Goal: Entertainment & Leisure: Browse casually

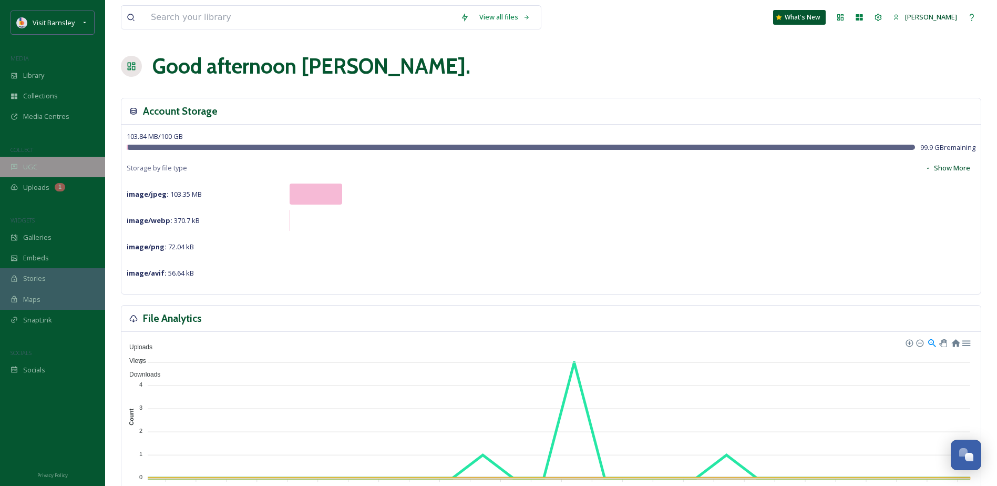
click at [29, 169] on span "UGC" at bounding box center [30, 167] width 14 height 10
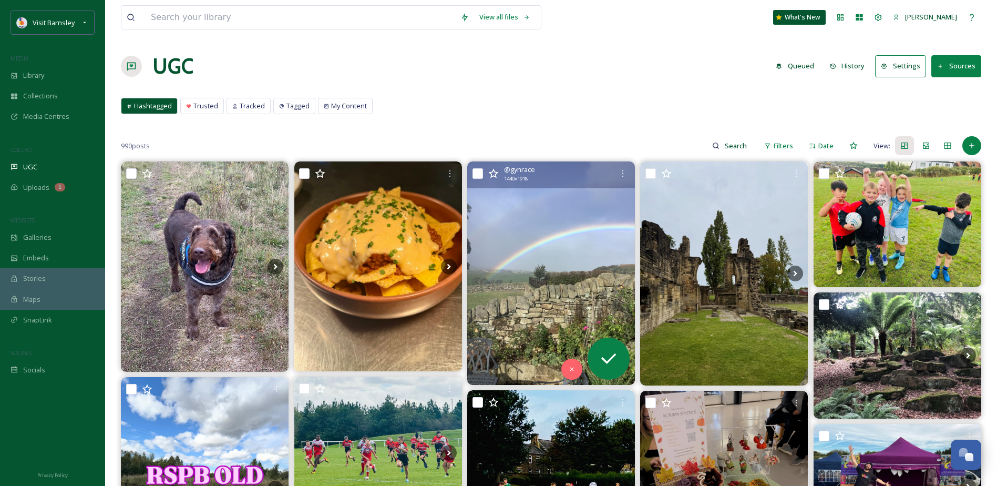
click at [554, 231] on img at bounding box center [551, 272] width 168 height 223
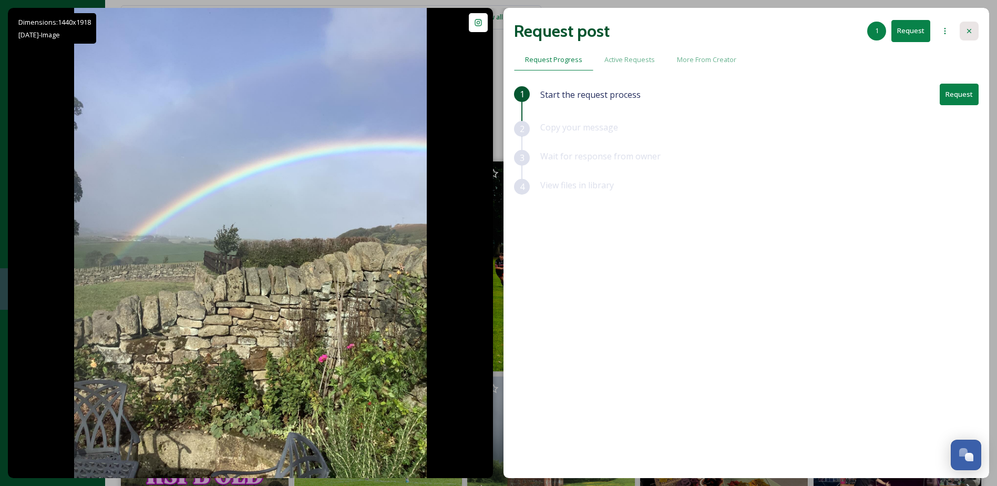
click at [969, 28] on icon at bounding box center [969, 31] width 8 height 8
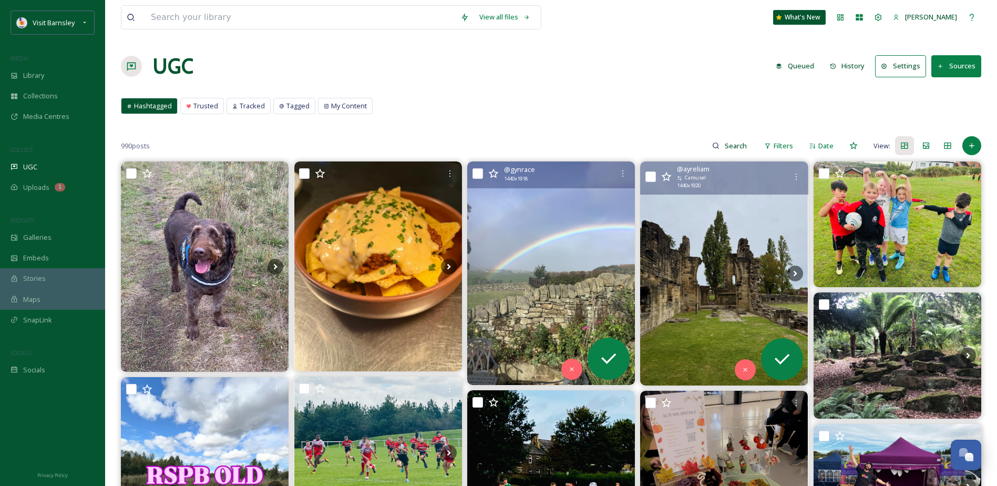
click at [690, 234] on img at bounding box center [724, 272] width 168 height 223
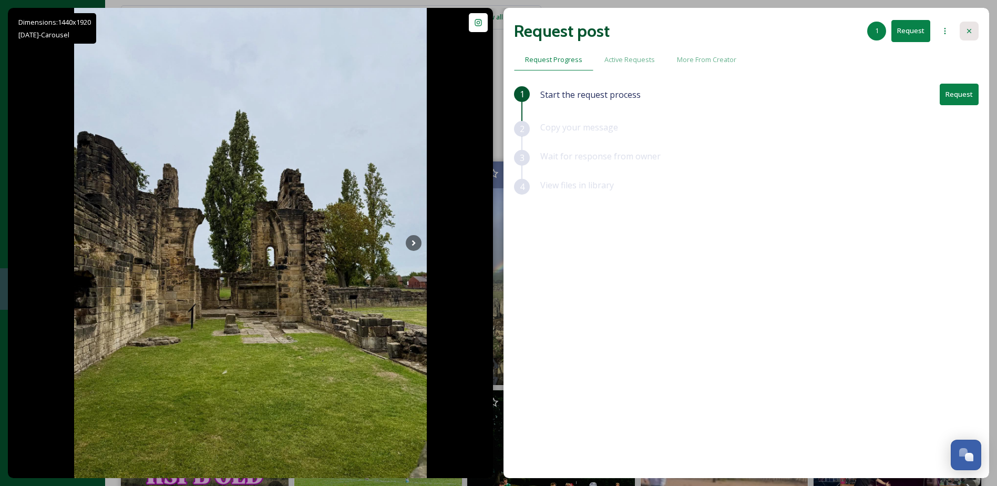
click at [971, 26] on div at bounding box center [969, 31] width 19 height 19
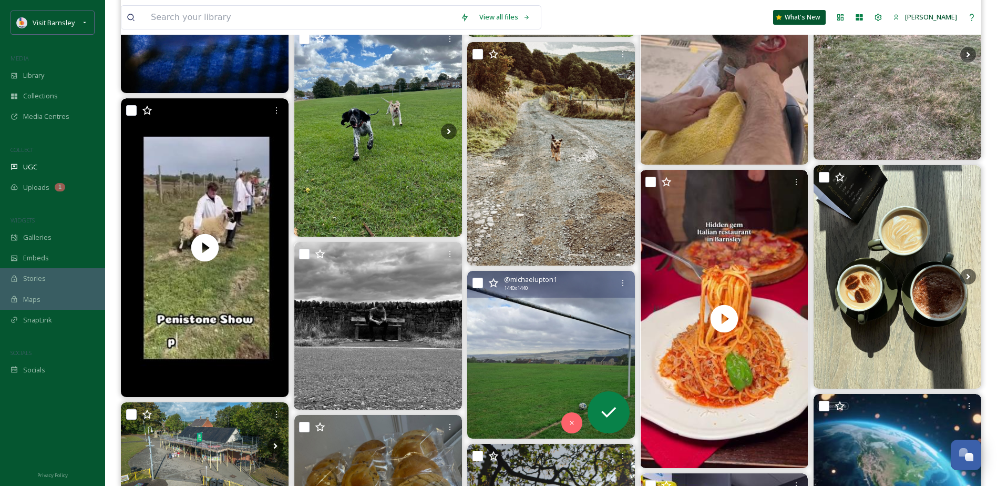
scroll to position [946, 0]
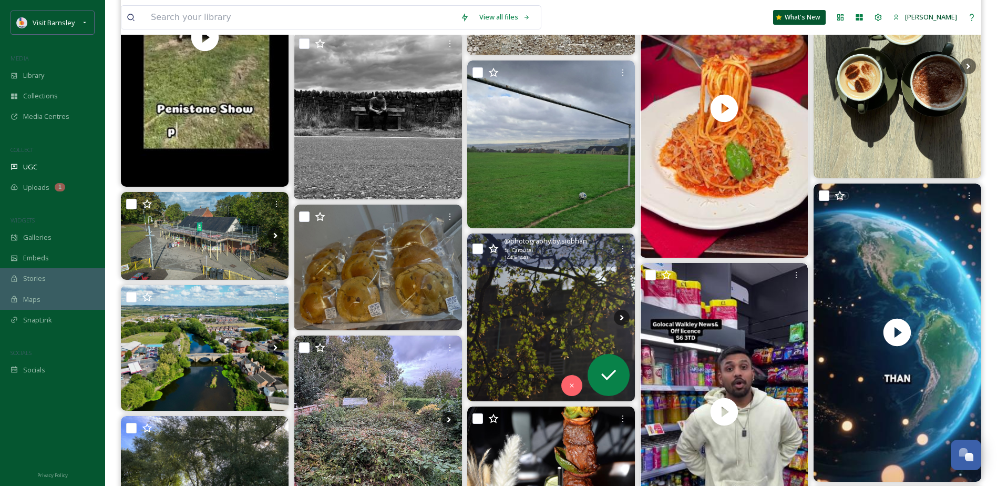
click at [539, 273] on img at bounding box center [551, 317] width 168 height 168
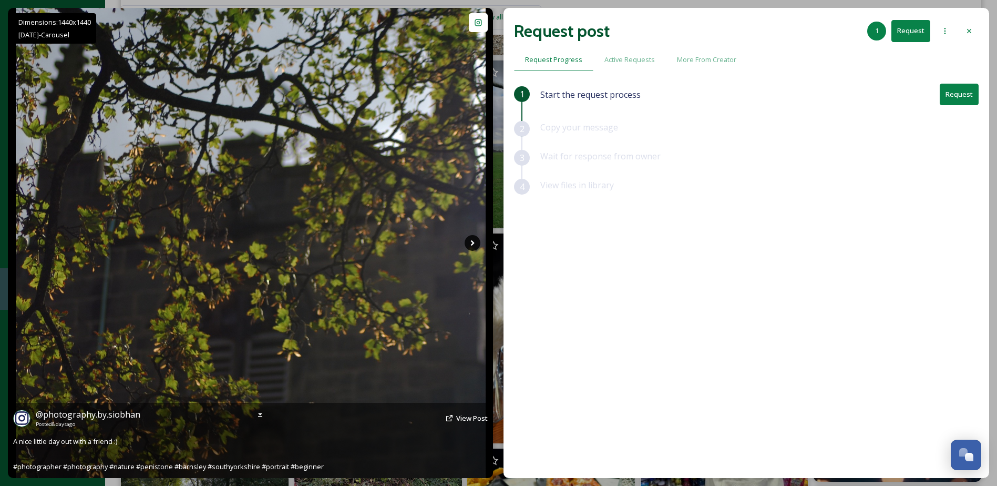
click at [468, 240] on icon at bounding box center [473, 243] width 16 height 16
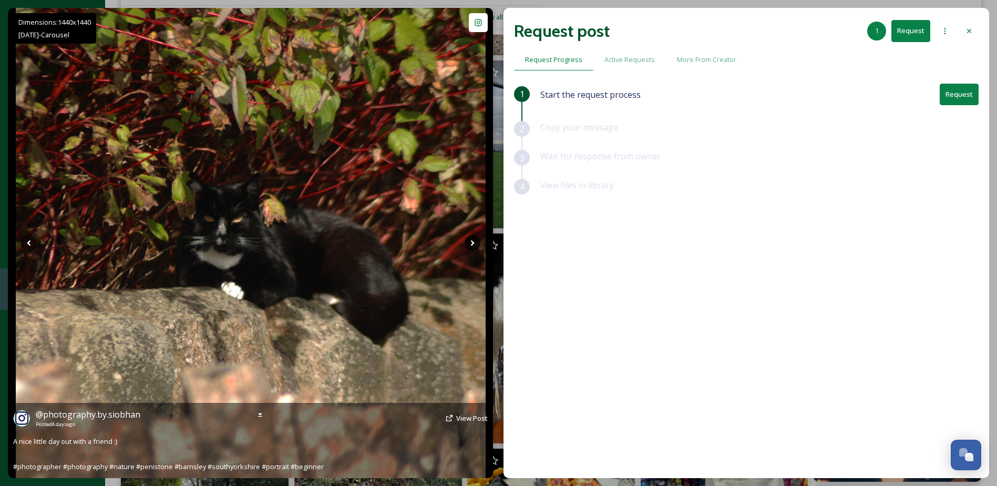
click at [468, 240] on icon at bounding box center [473, 243] width 16 height 16
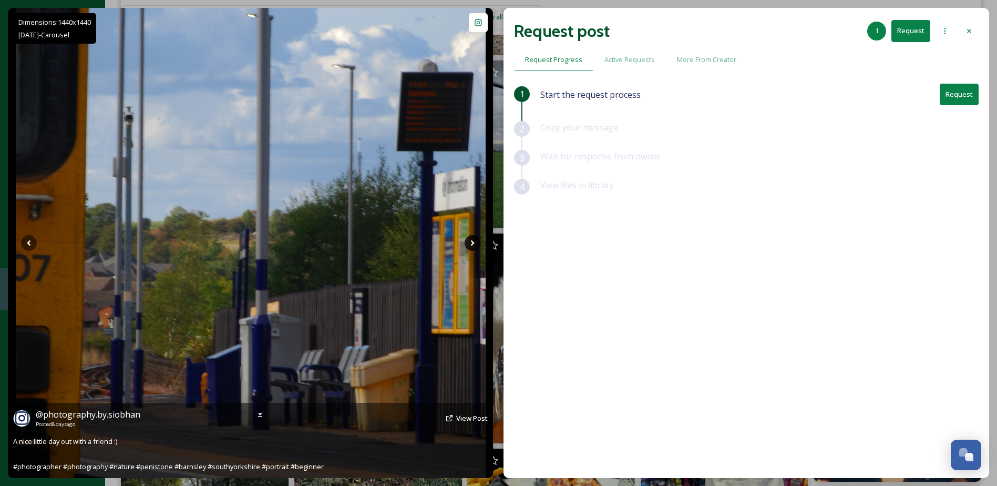
click at [468, 240] on icon at bounding box center [473, 243] width 16 height 16
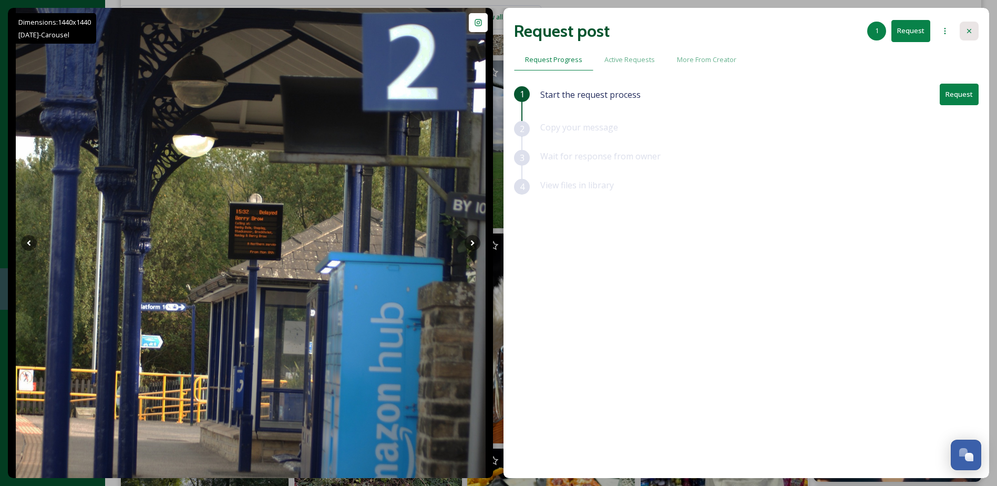
click at [973, 35] on div at bounding box center [969, 31] width 19 height 19
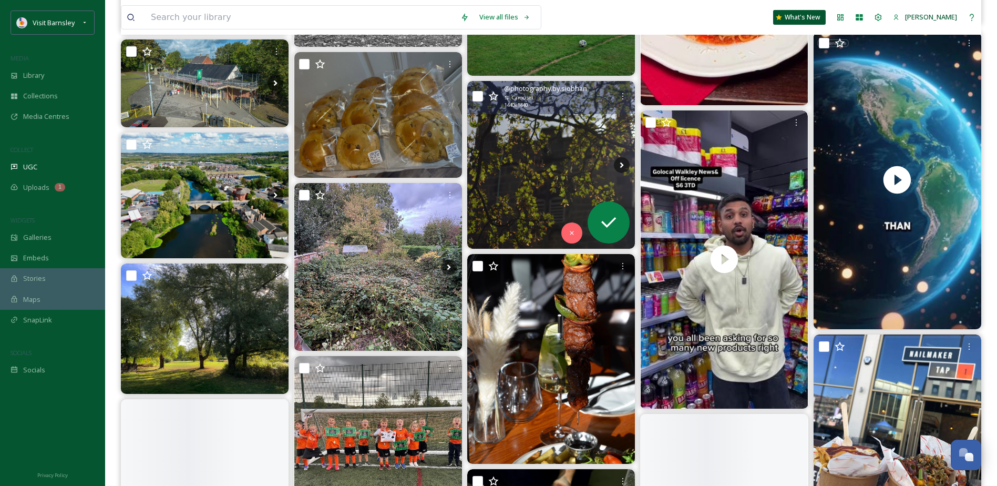
scroll to position [1104, 0]
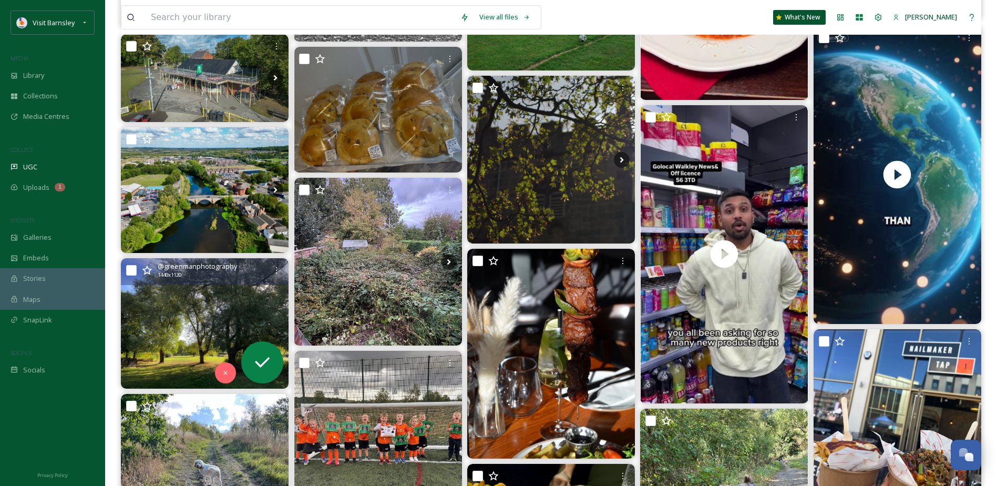
click at [232, 305] on img at bounding box center [205, 323] width 168 height 130
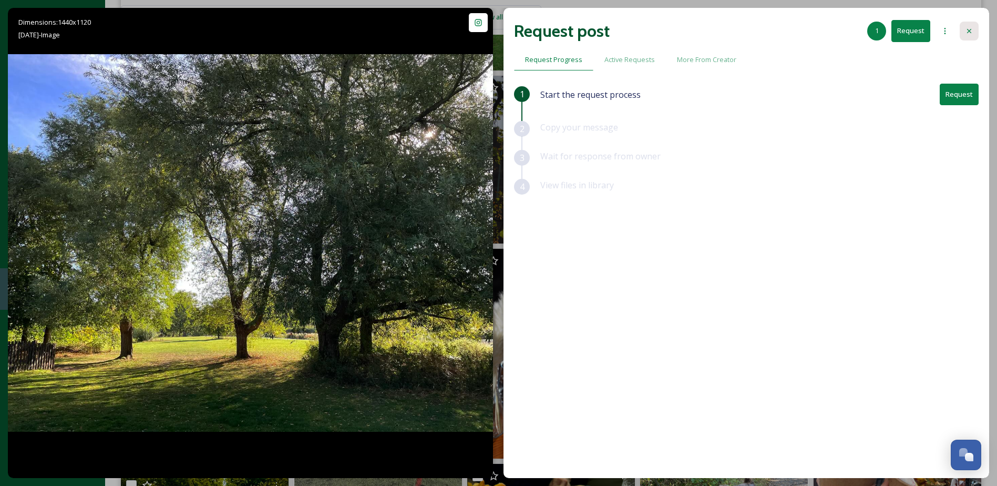
click at [961, 30] on div at bounding box center [969, 31] width 19 height 19
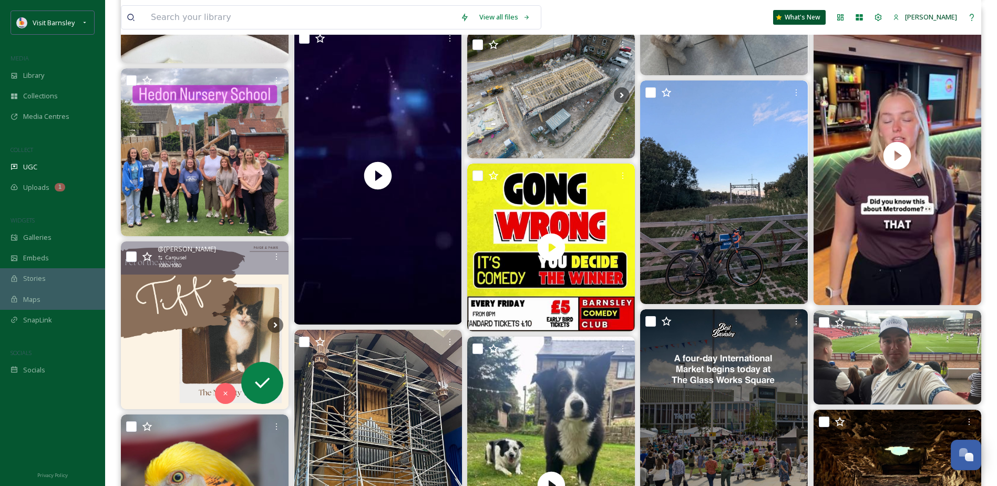
scroll to position [2260, 0]
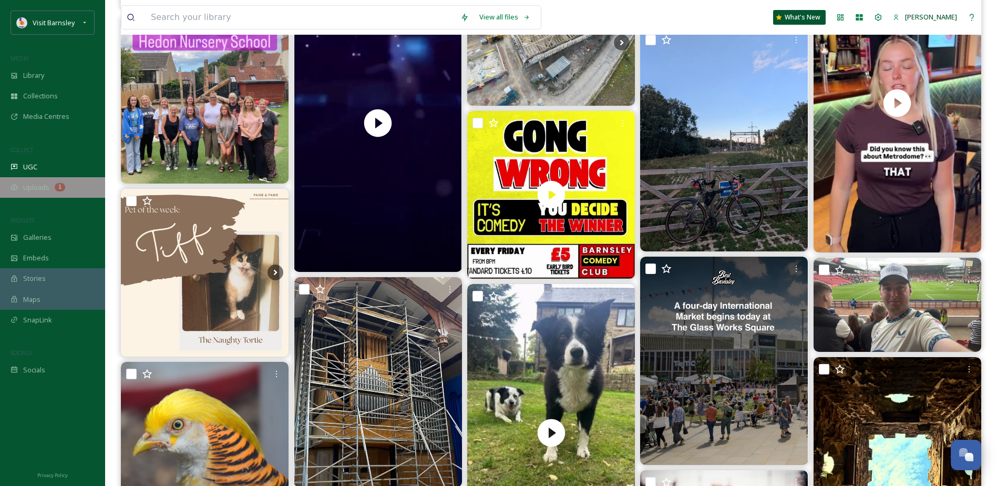
click at [19, 187] on div "Uploads 1" at bounding box center [52, 187] width 105 height 20
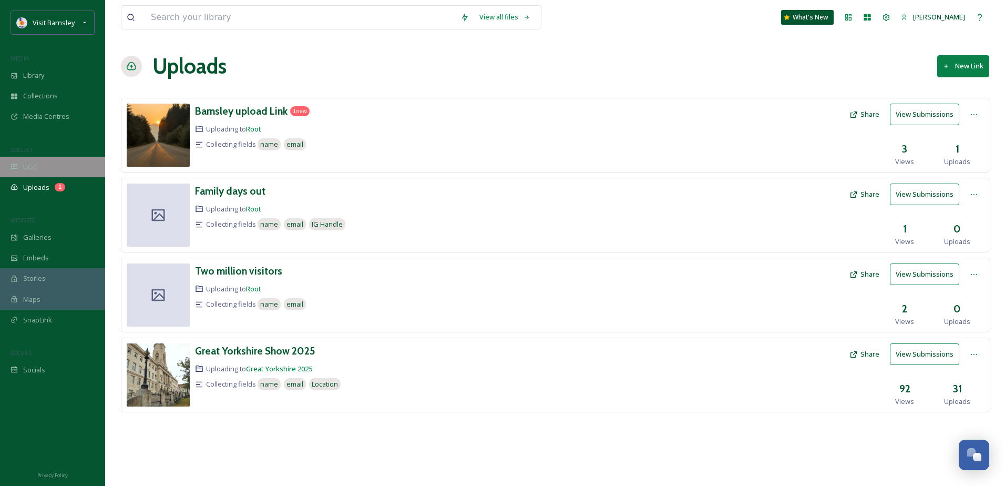
click at [37, 163] on span "UGC" at bounding box center [30, 167] width 14 height 10
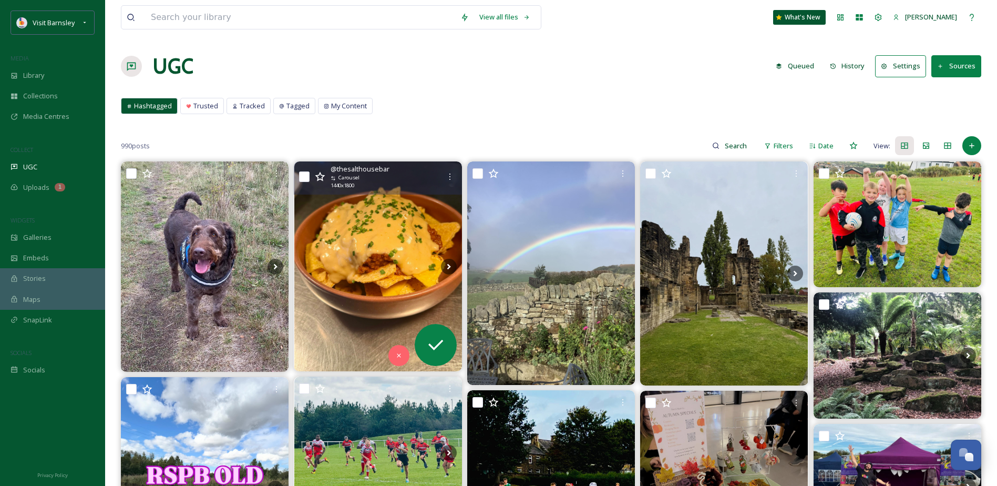
click at [339, 228] on img at bounding box center [378, 266] width 168 height 210
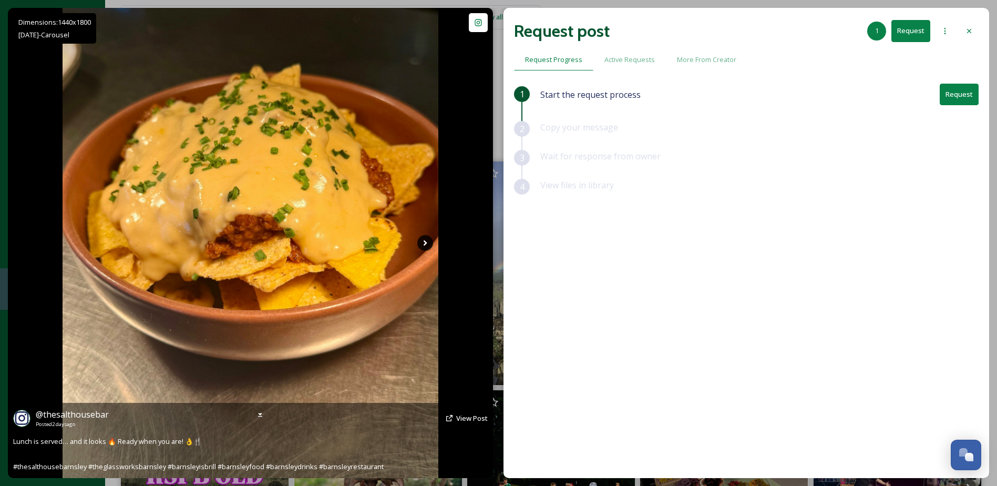
click at [421, 243] on icon at bounding box center [425, 243] width 16 height 16
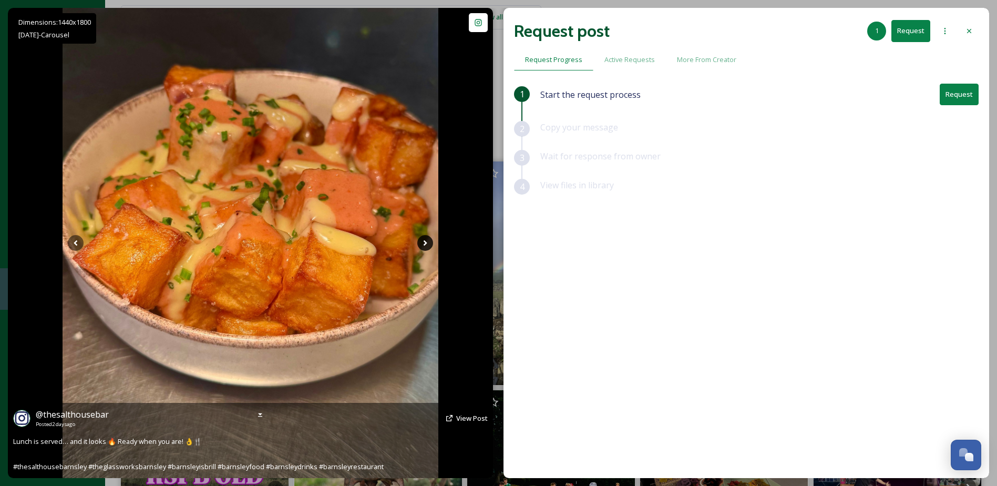
click at [420, 244] on icon at bounding box center [425, 243] width 16 height 16
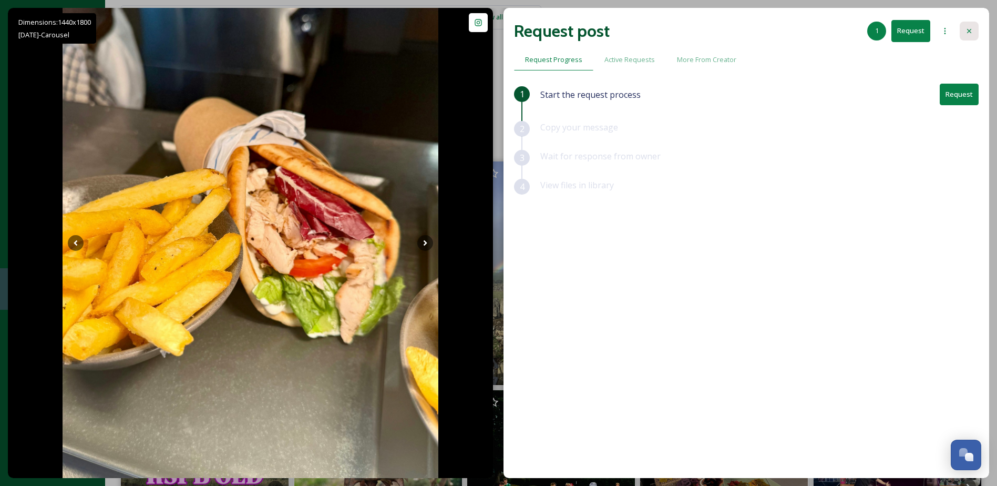
click at [967, 32] on icon at bounding box center [969, 31] width 8 height 8
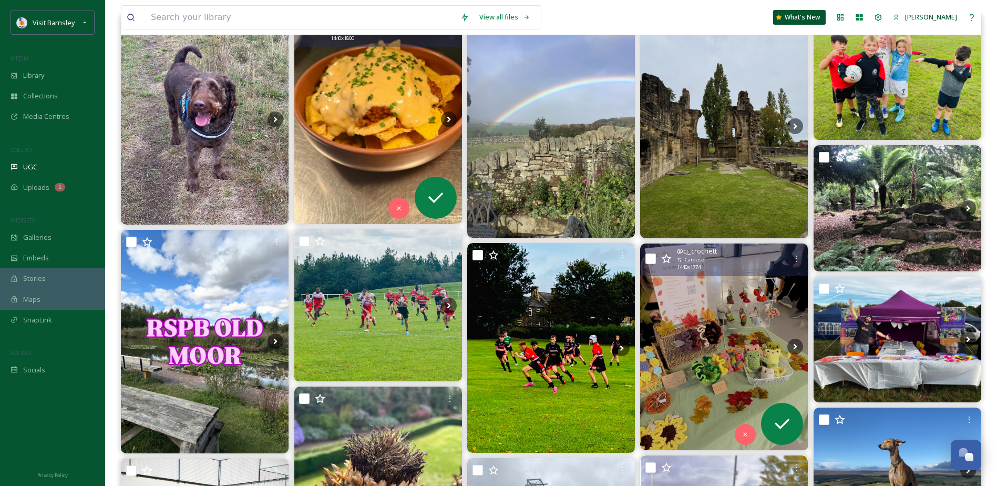
scroll to position [210, 0]
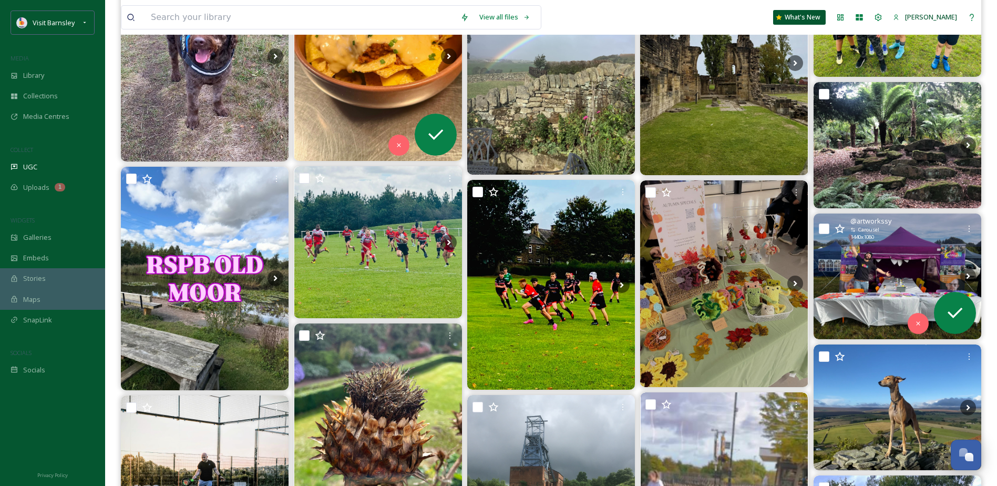
click at [918, 253] on img at bounding box center [898, 276] width 168 height 126
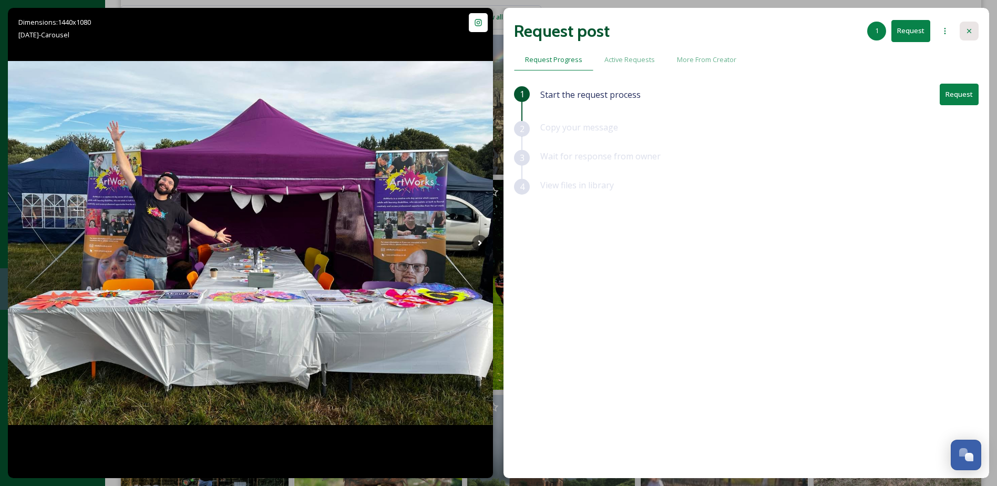
click at [966, 29] on icon at bounding box center [969, 31] width 8 height 8
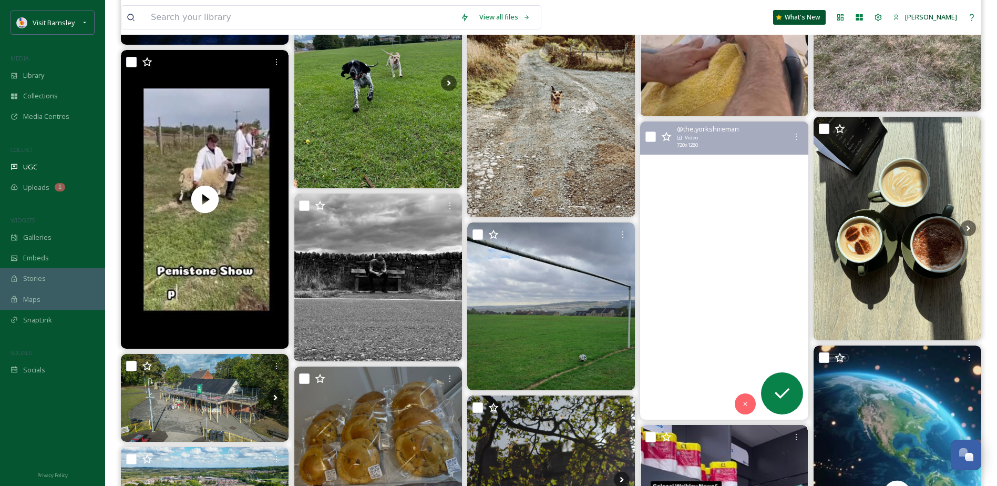
scroll to position [788, 0]
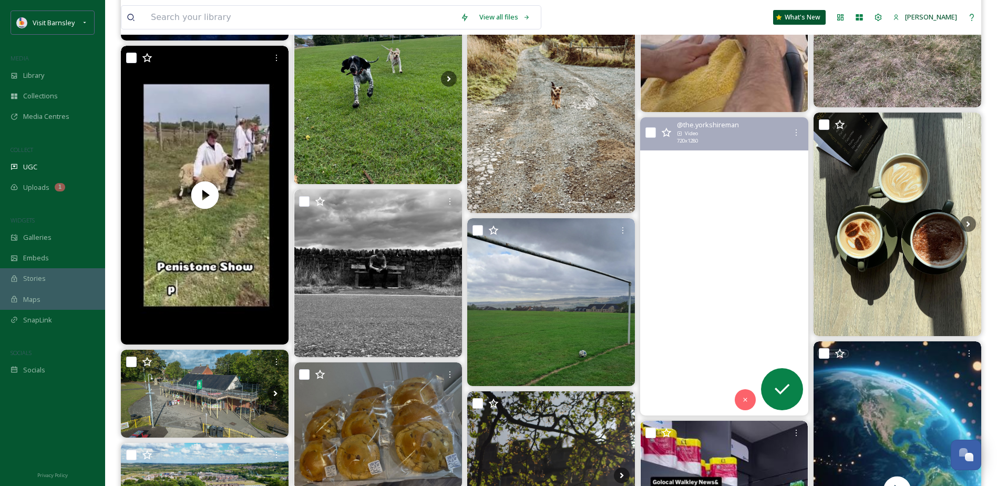
click at [733, 203] on video "A gorgeous little Italian in the heart of Barnsley 🍝 1 Momento, Barnsley 📍 1mom…" at bounding box center [724, 266] width 168 height 298
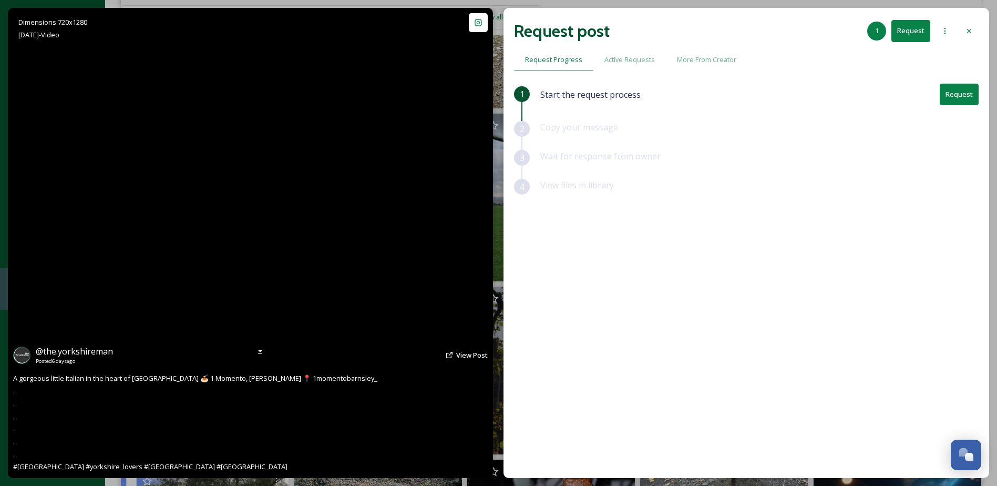
scroll to position [893, 0]
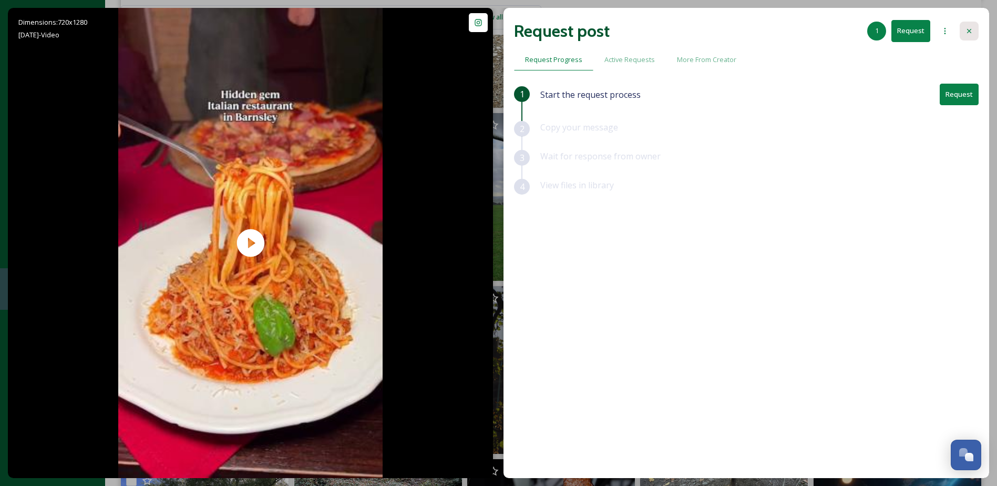
click at [965, 29] on icon at bounding box center [969, 31] width 8 height 8
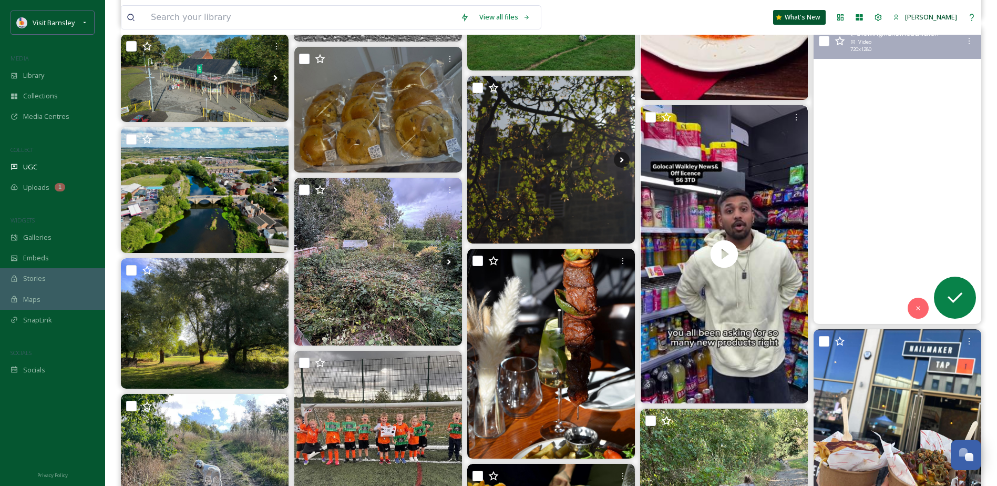
scroll to position [1051, 0]
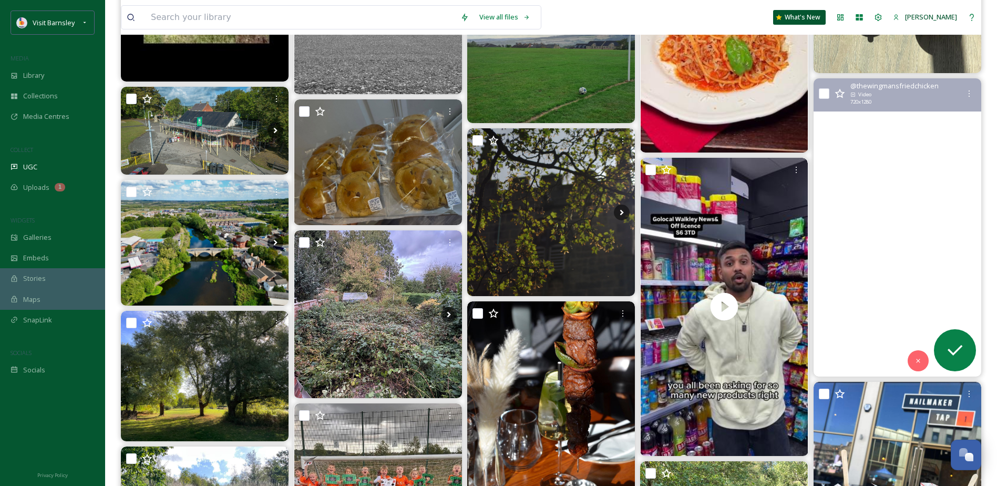
click at [942, 173] on video "Let this be a sign to visit us as soon as possible...😏\a\a#crispychicken #chick…" at bounding box center [898, 227] width 168 height 298
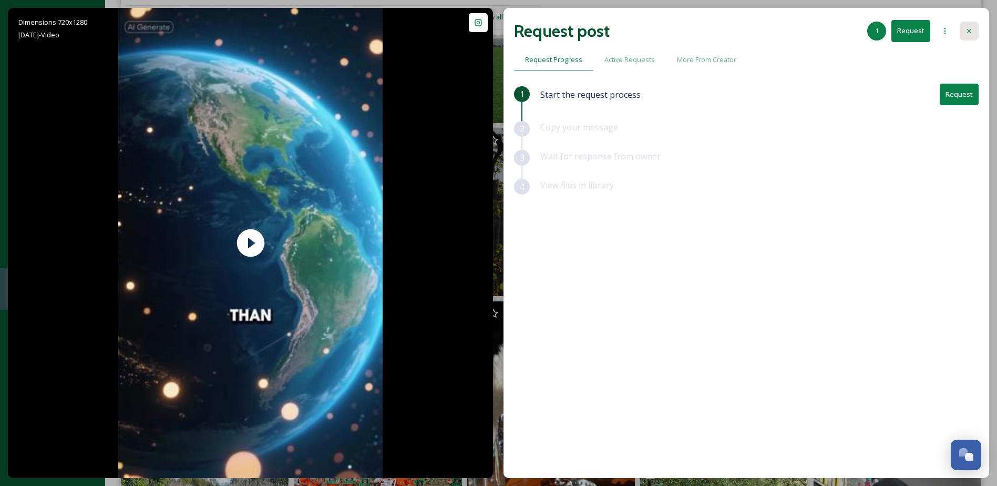
click at [965, 27] on icon at bounding box center [969, 31] width 8 height 8
